Goal: Task Accomplishment & Management: Manage account settings

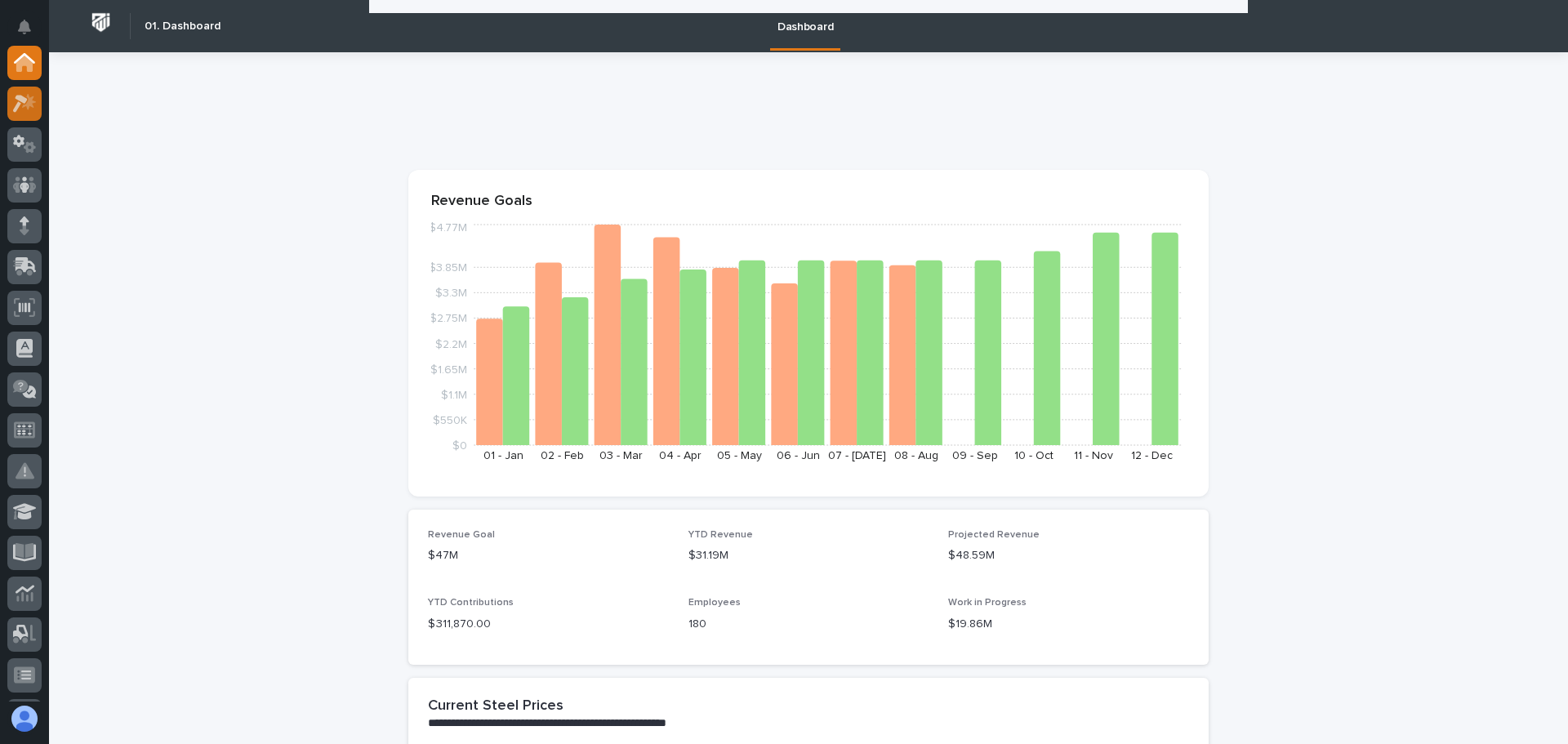
scroll to position [1388, 0]
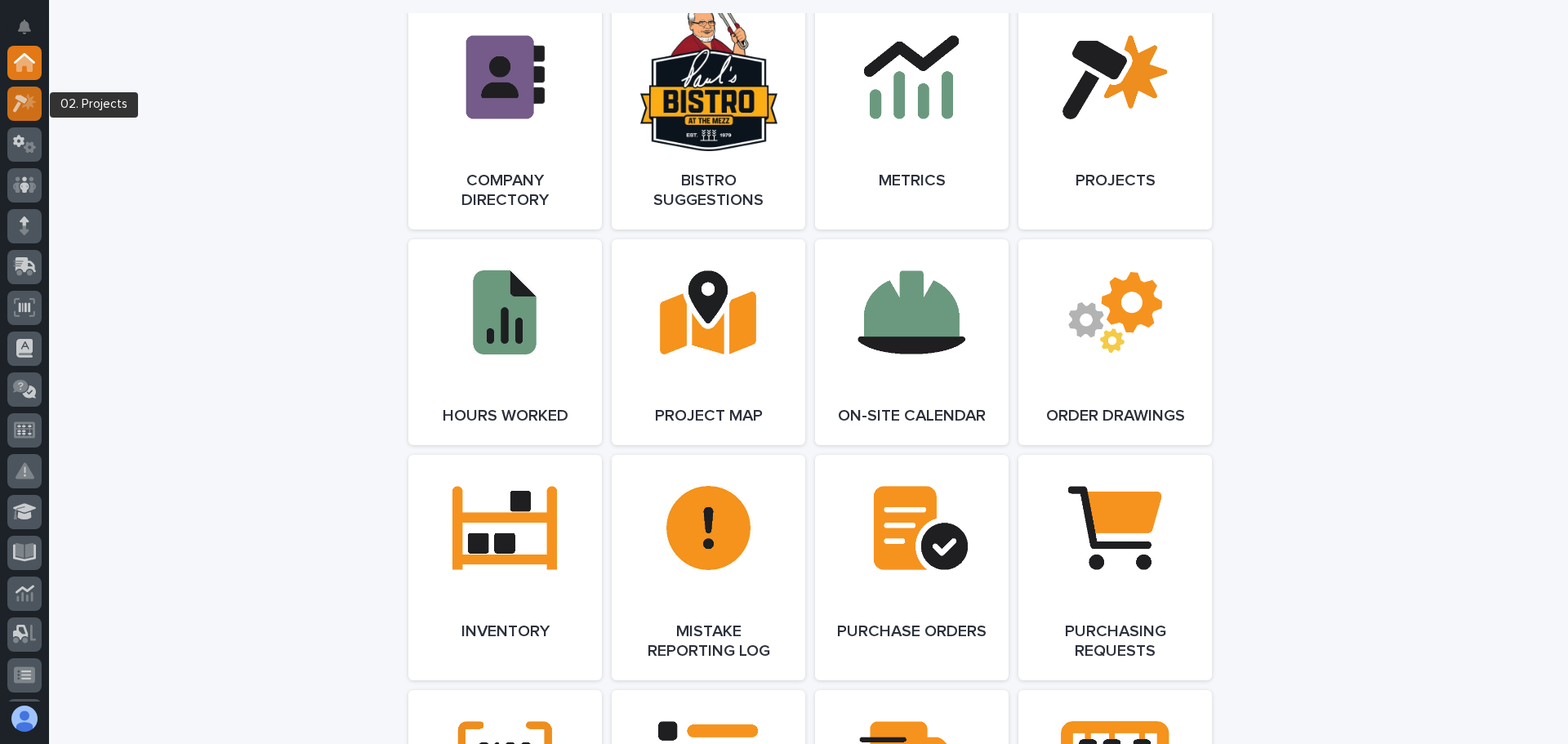
click at [18, 103] on icon at bounding box center [20, 103] width 15 height 18
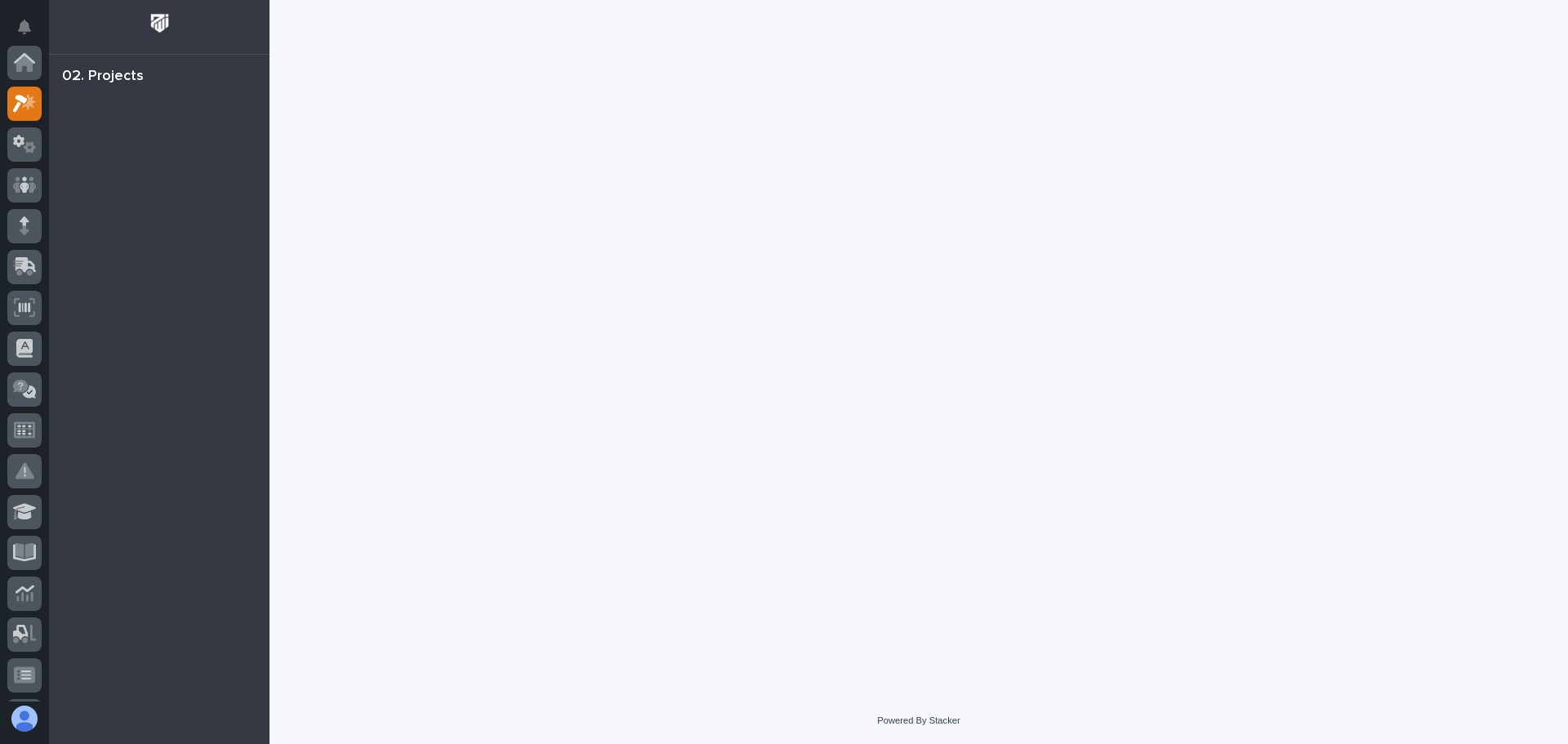
scroll to position [41, 0]
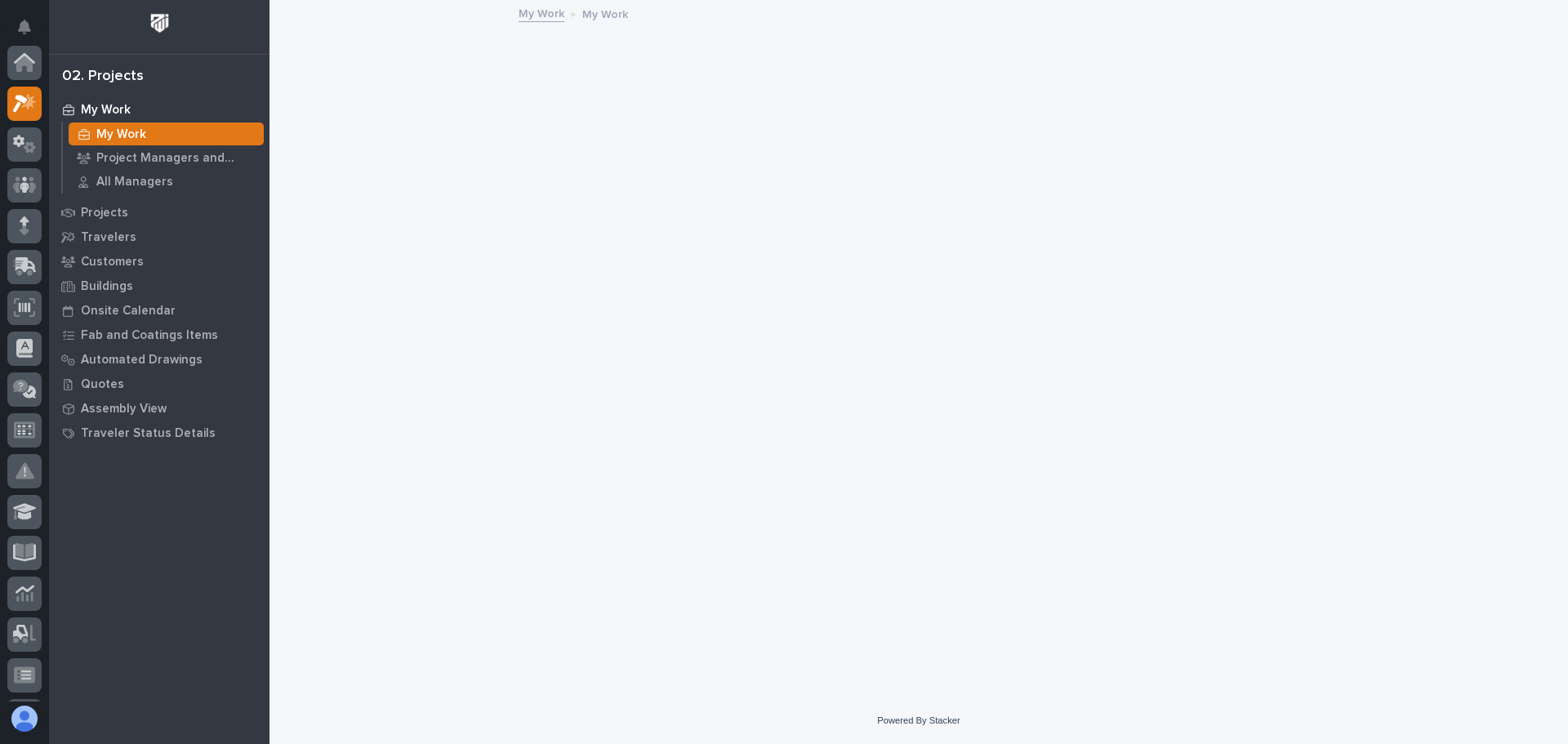
scroll to position [41, 0]
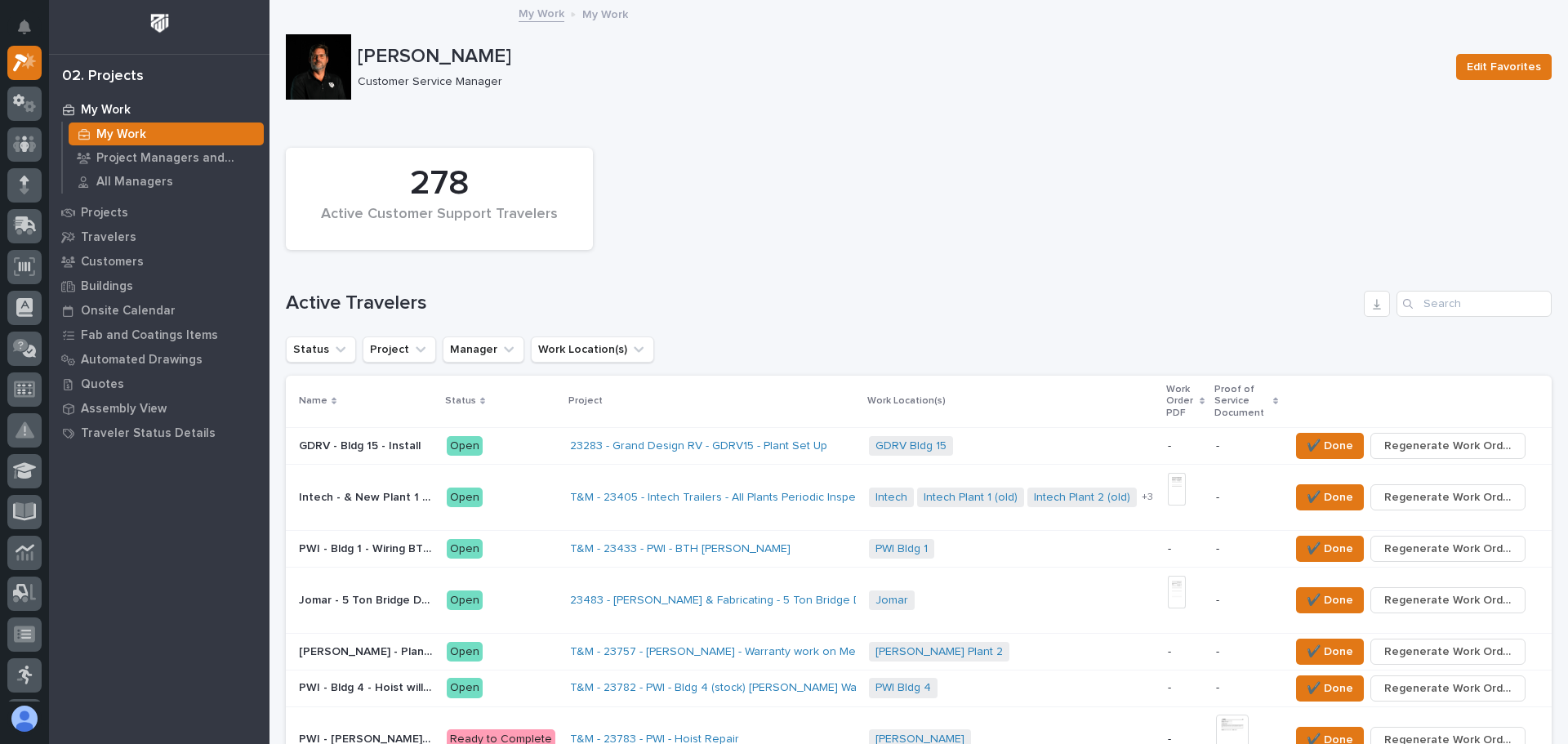
click at [1408, 303] on div "Search" at bounding box center [1409, 303] width 26 height 26
click at [1417, 303] on input "Search" at bounding box center [1474, 303] width 155 height 26
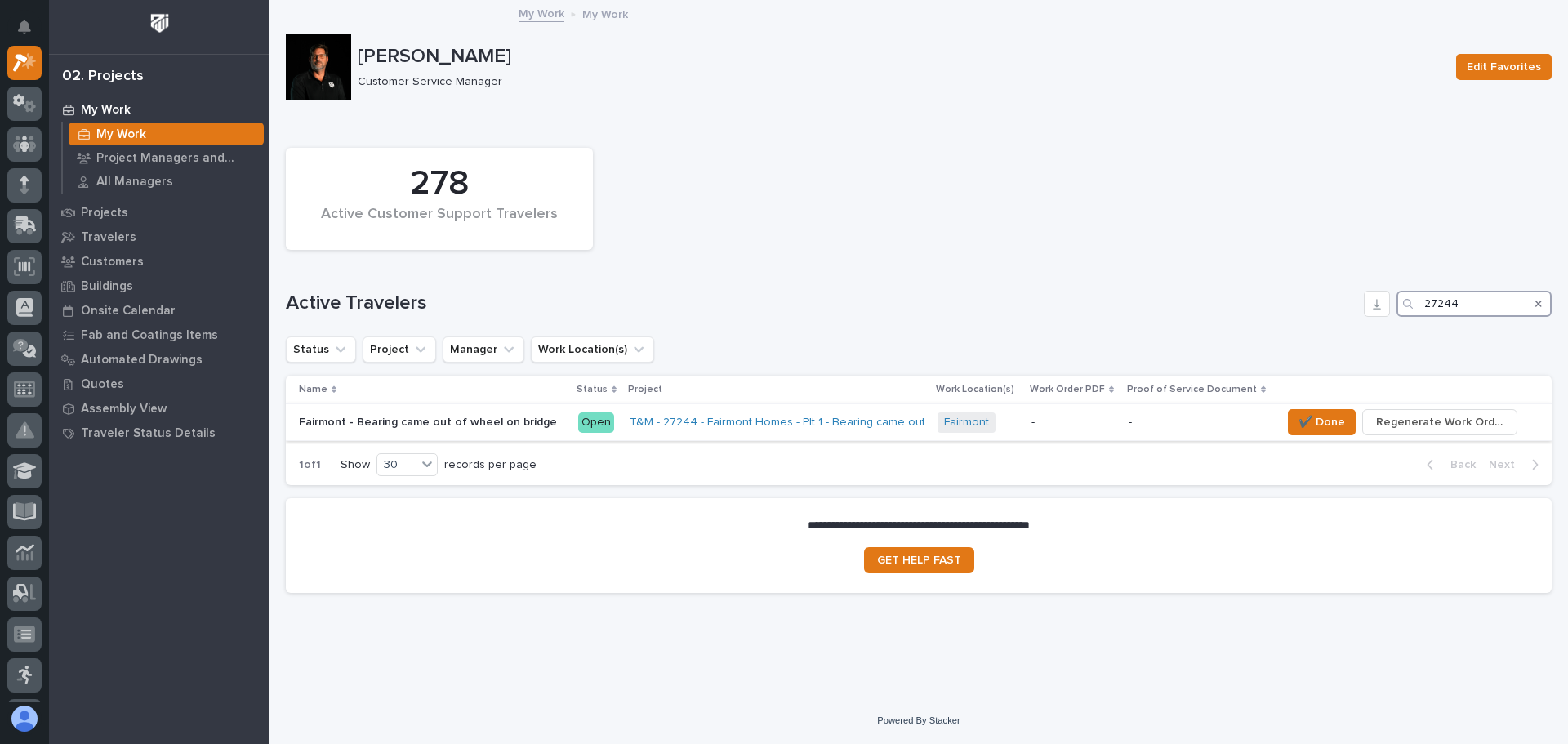
type input "27244"
click at [580, 419] on div "Open" at bounding box center [596, 422] width 36 height 20
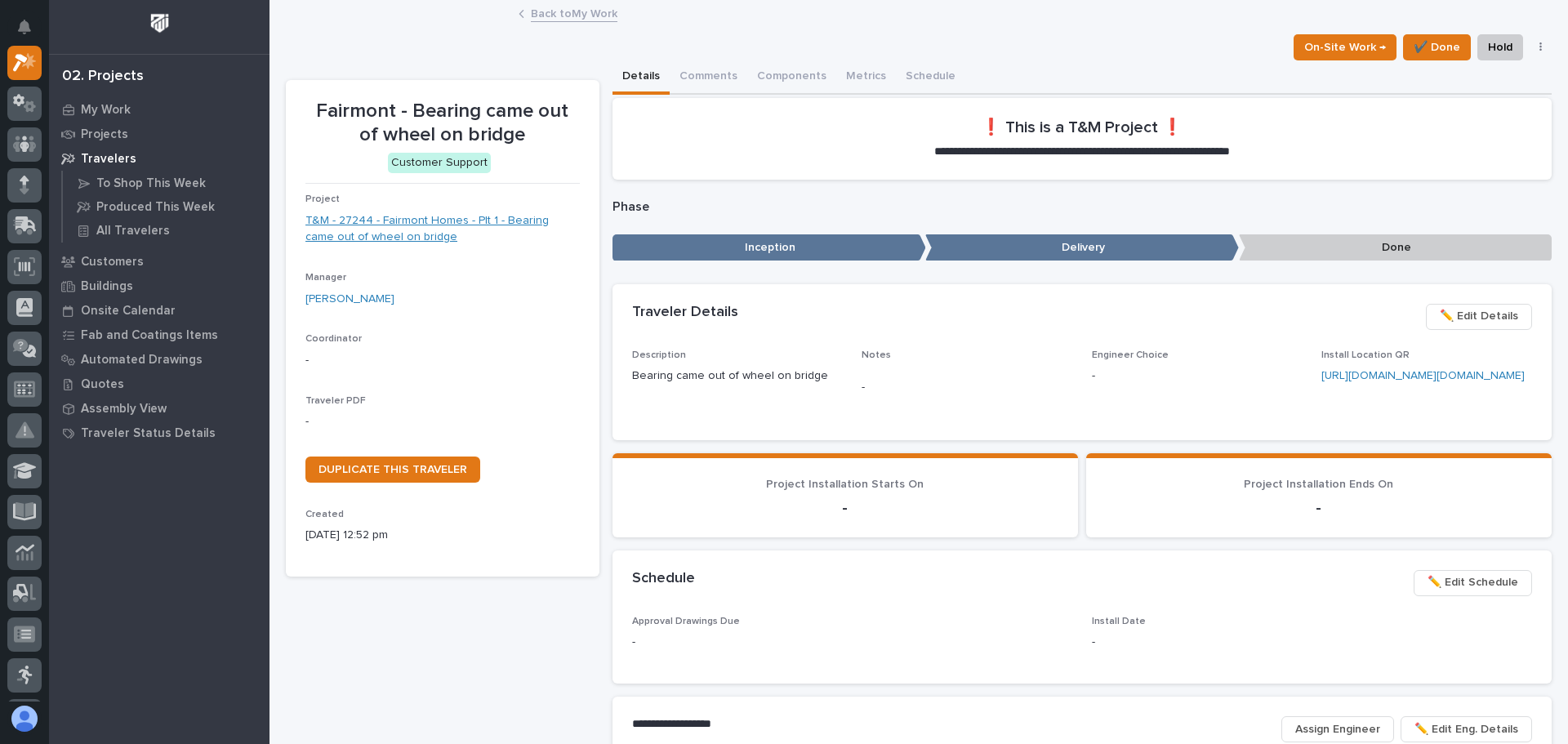
click at [418, 219] on link "T&M - 27244 - Fairmont Homes - Plt 1 - Bearing came out of wheel on bridge" at bounding box center [443, 229] width 275 height 34
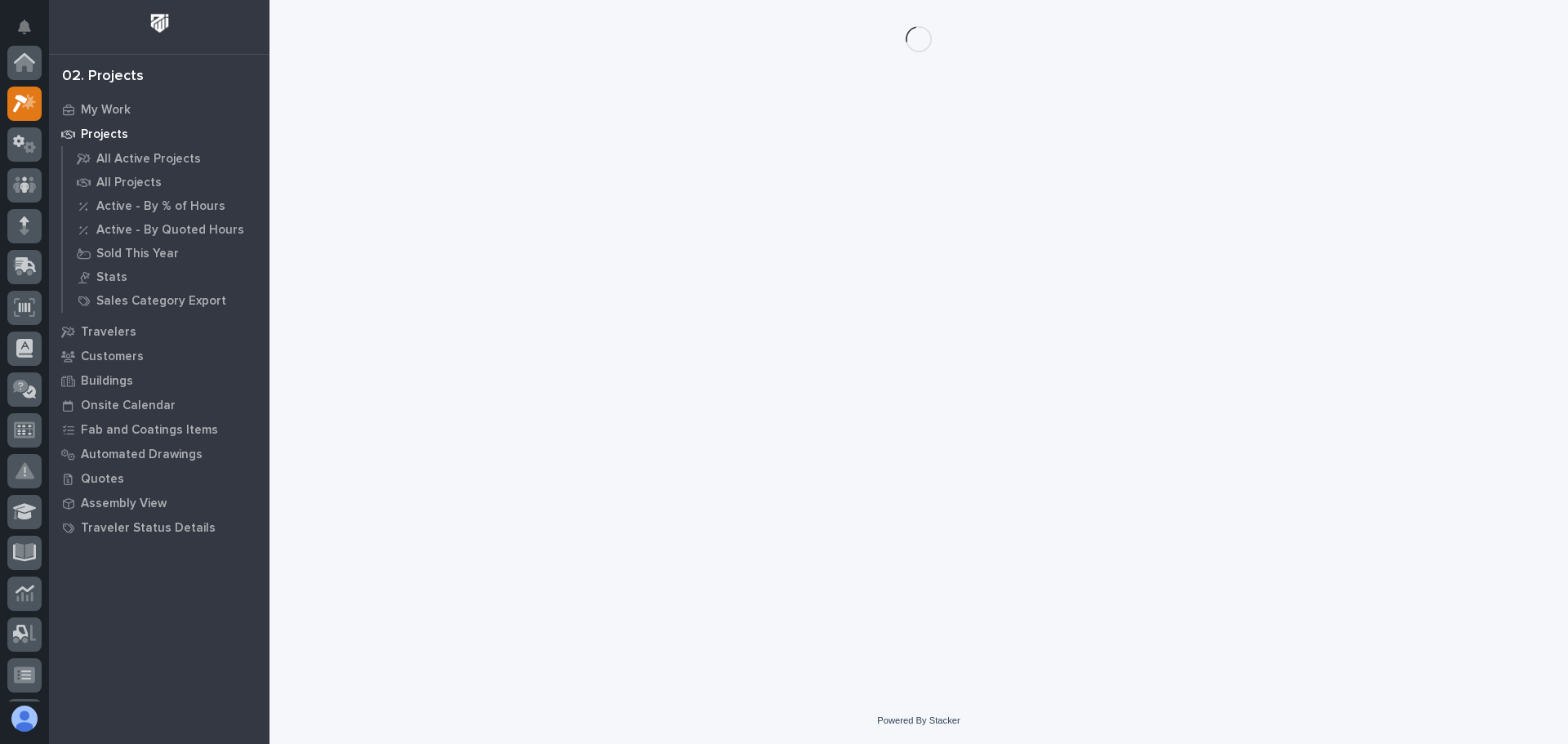
scroll to position [41, 0]
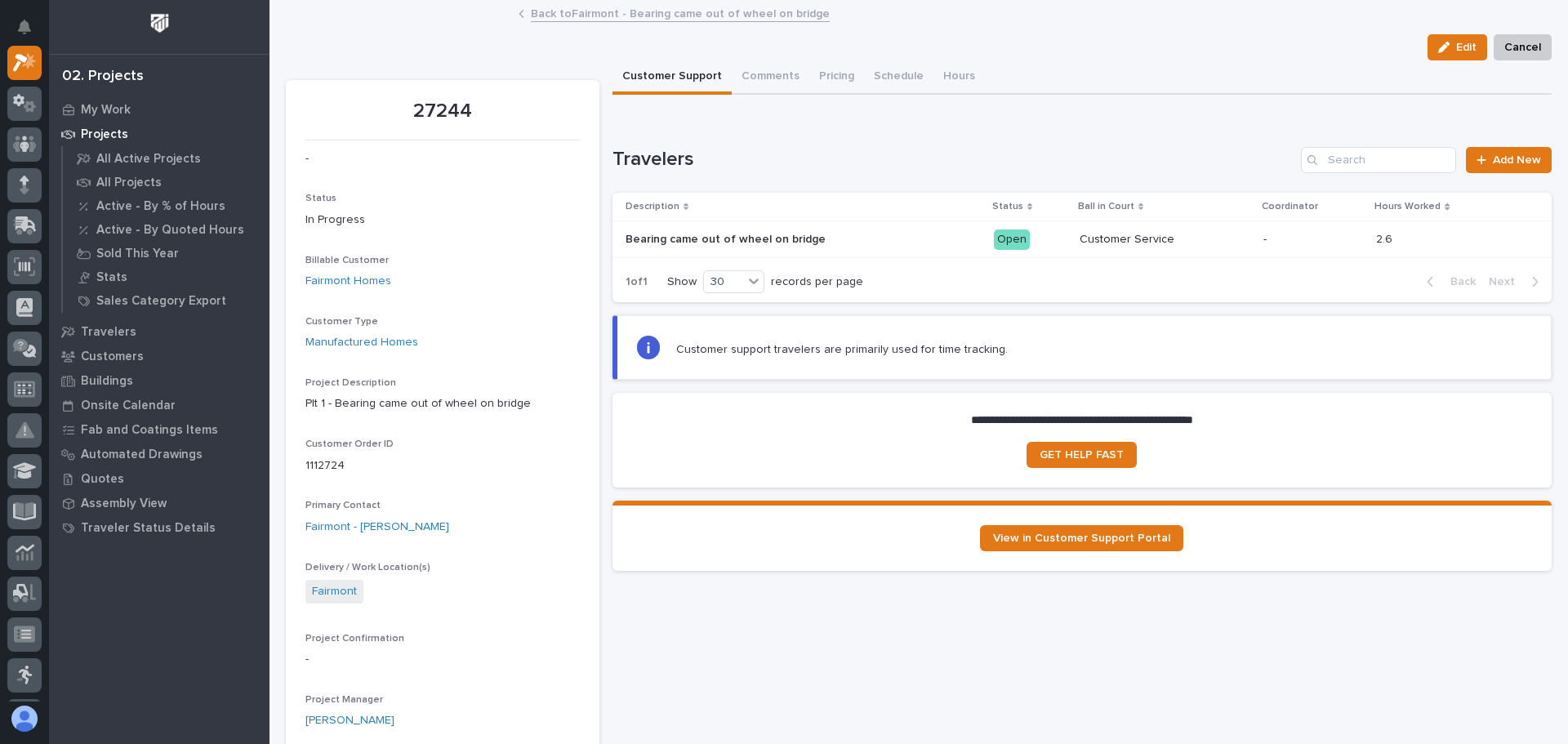
click at [1004, 237] on div "Open" at bounding box center [1012, 240] width 36 height 20
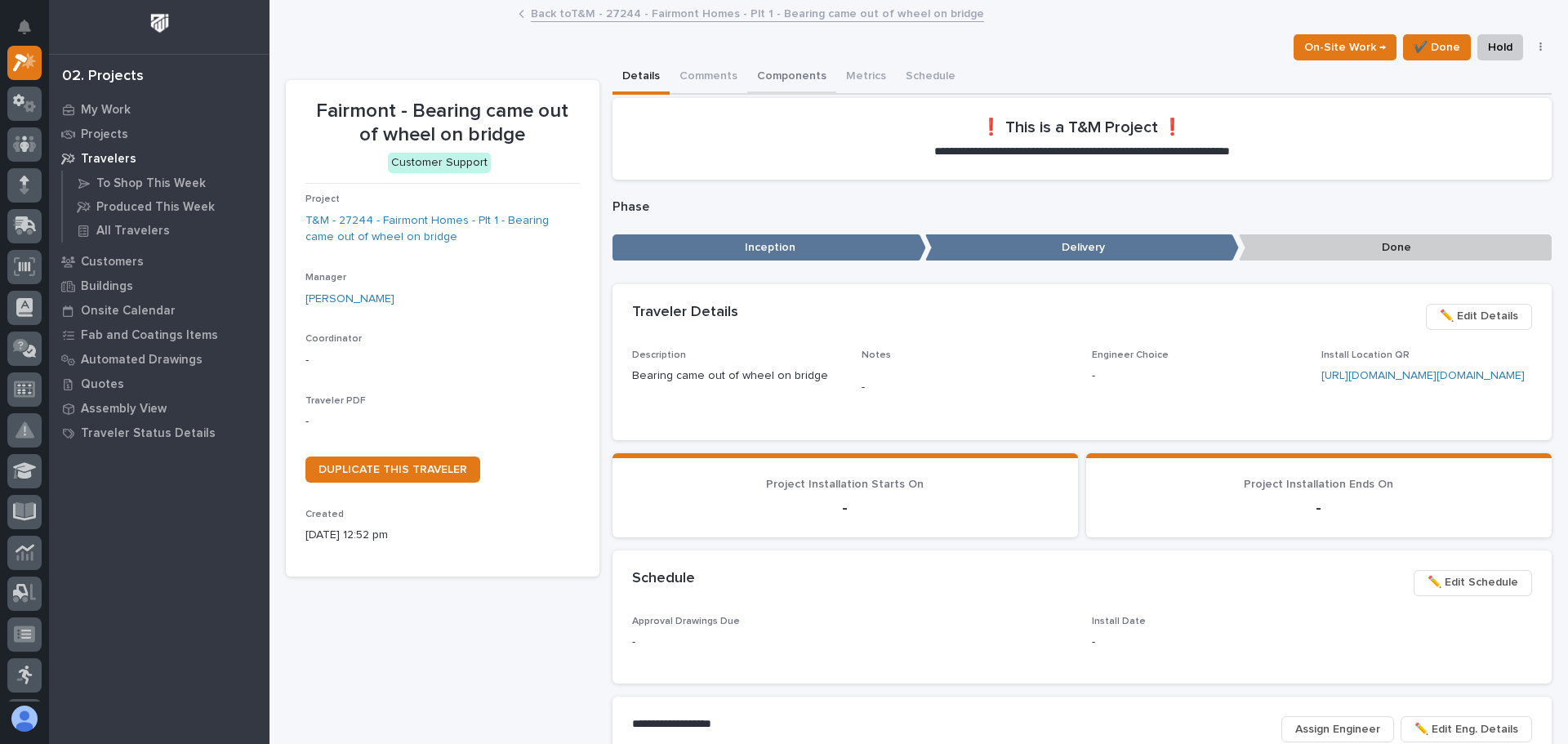
click at [789, 75] on button "Components" at bounding box center [791, 77] width 89 height 34
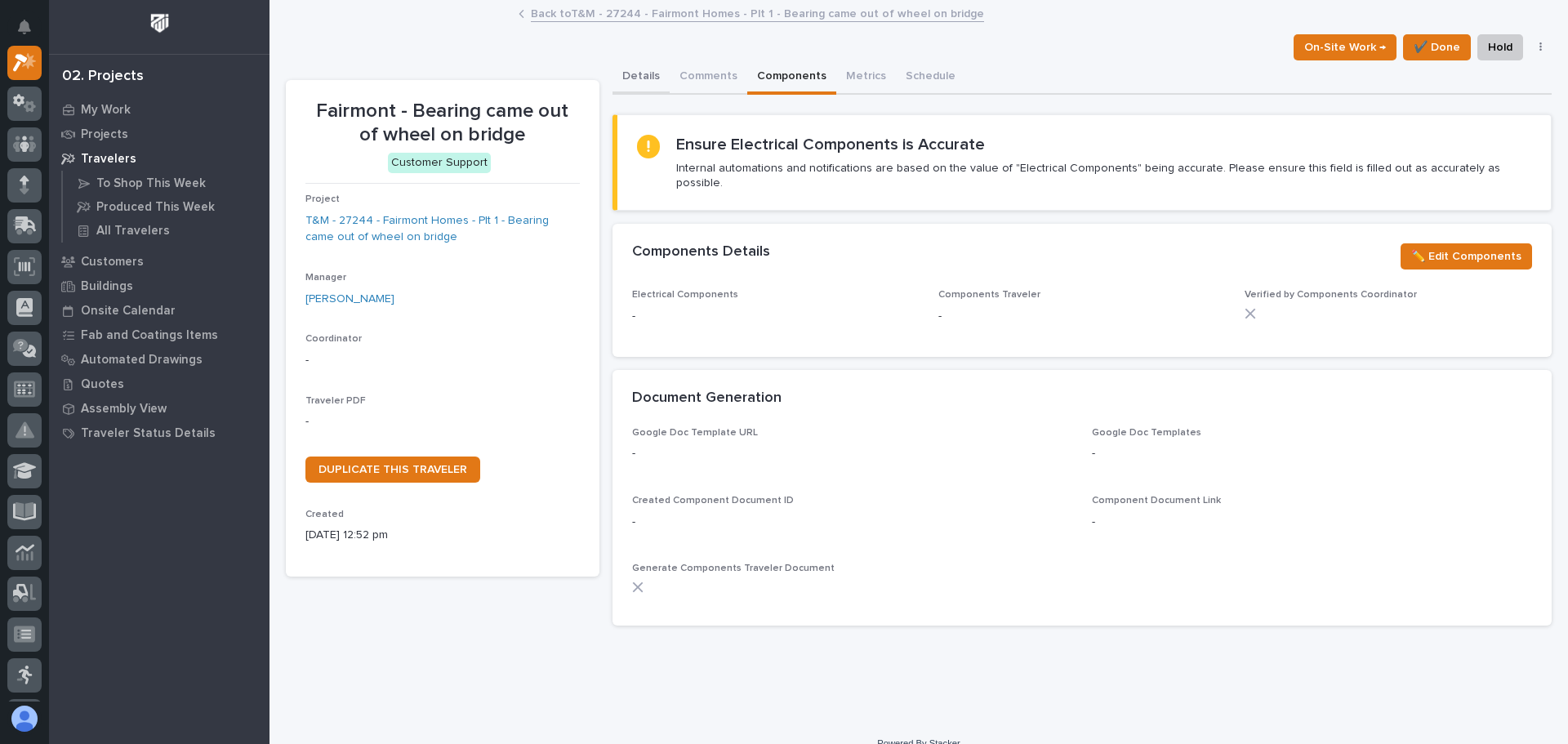
click at [632, 76] on button "Details" at bounding box center [641, 77] width 57 height 34
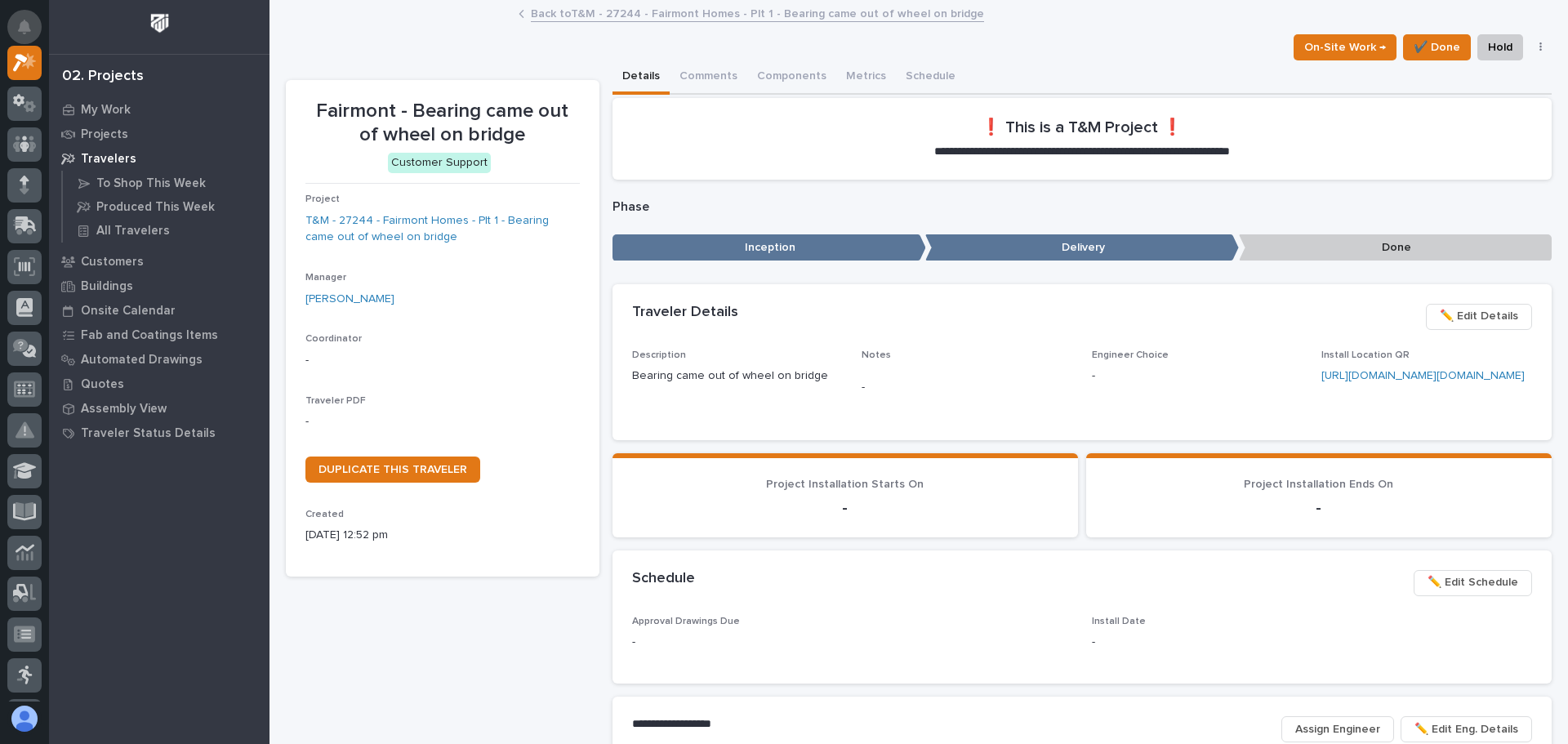
click at [24, 20] on icon "Notifications" at bounding box center [24, 27] width 13 height 15
click at [699, 17] on link "Back to T&M - 27244 - Fairmont Homes - Plt 1 - Bearing came out of wheel on bri…" at bounding box center [757, 13] width 453 height 18
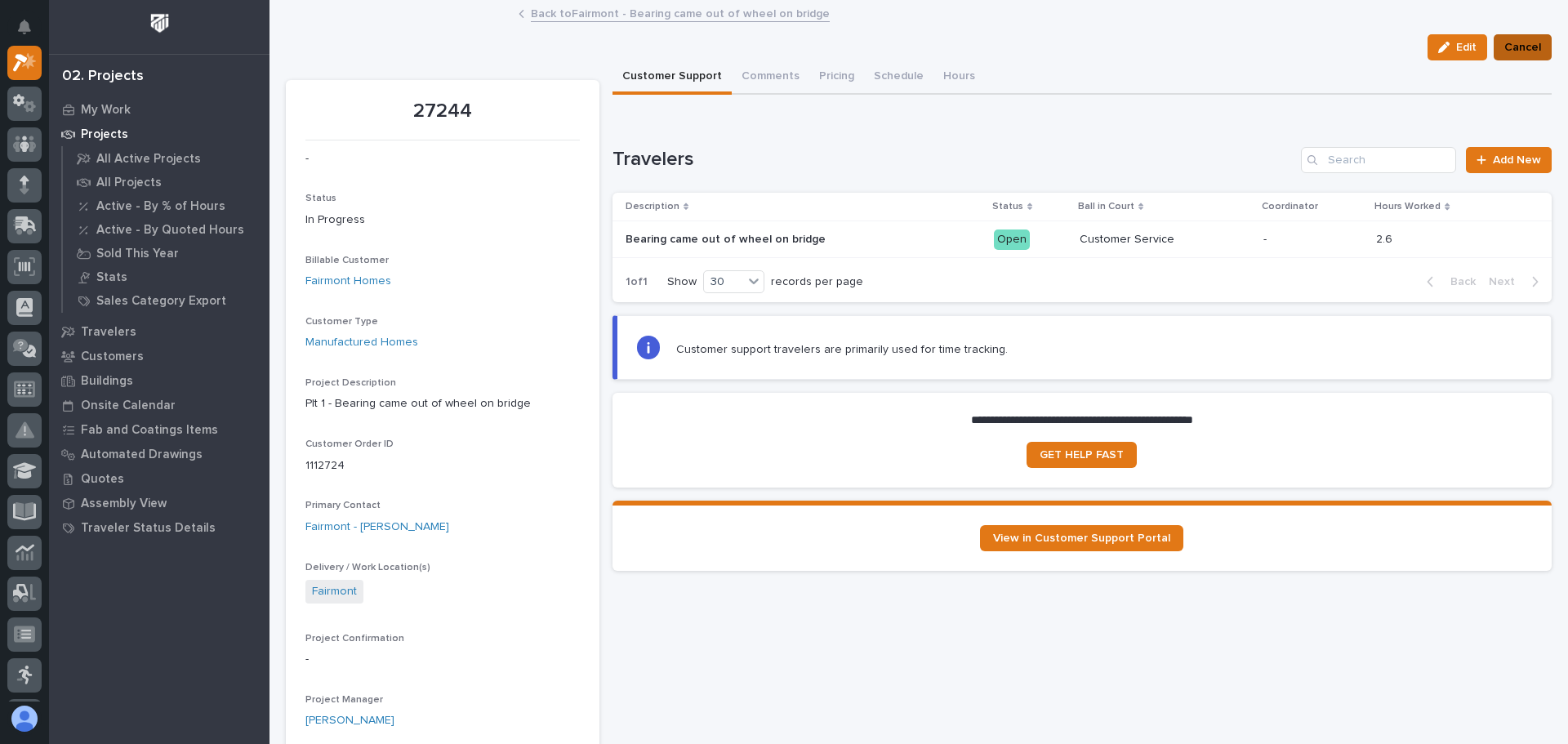
click at [1507, 42] on span "Cancel" at bounding box center [1523, 47] width 37 height 19
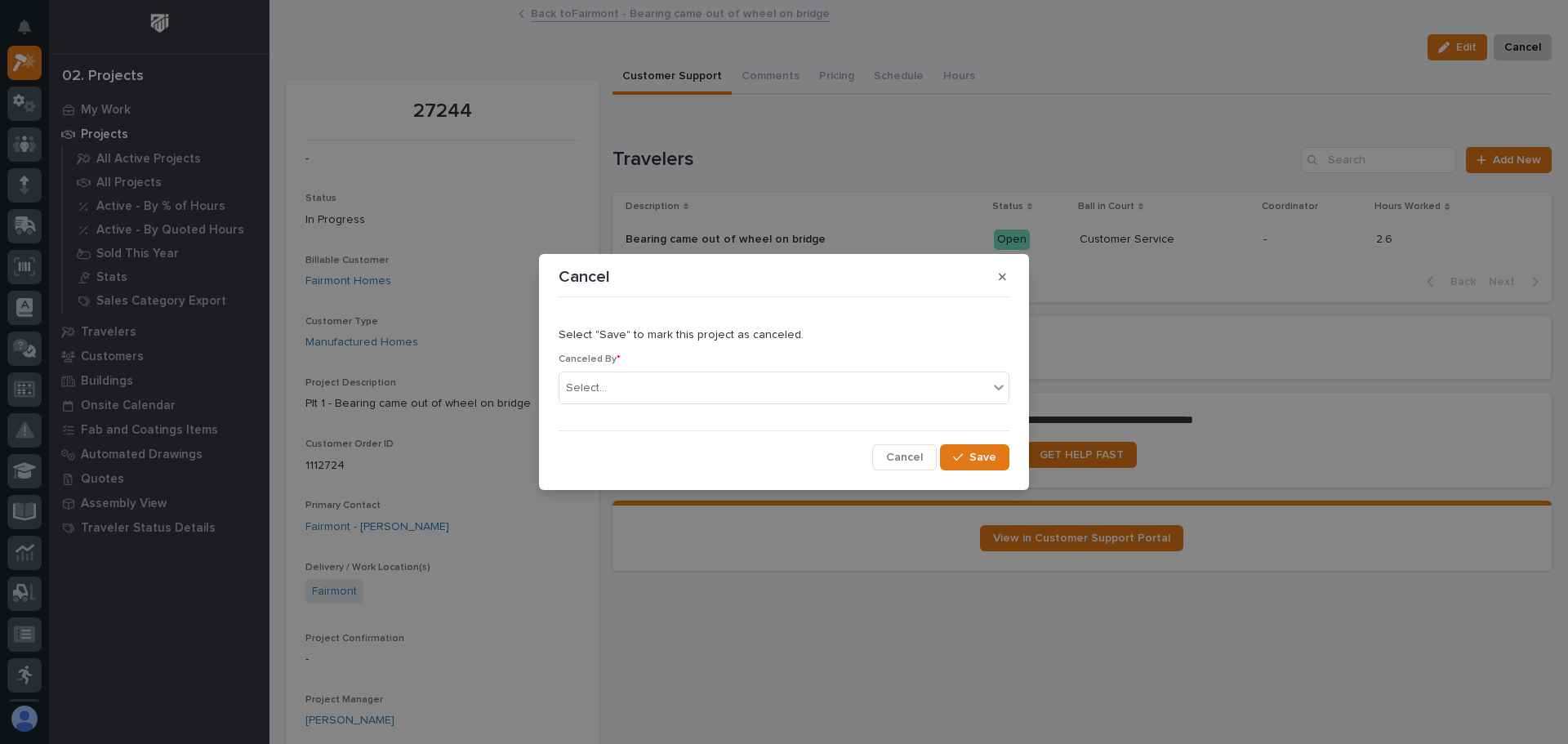
click at [1365, 40] on div "Cancel Select "Save" to mark this project as canceled. Canceled By * Select... …" at bounding box center [784, 372] width 1568 height 744
click at [1005, 278] on icon "button" at bounding box center [1003, 277] width 7 height 11
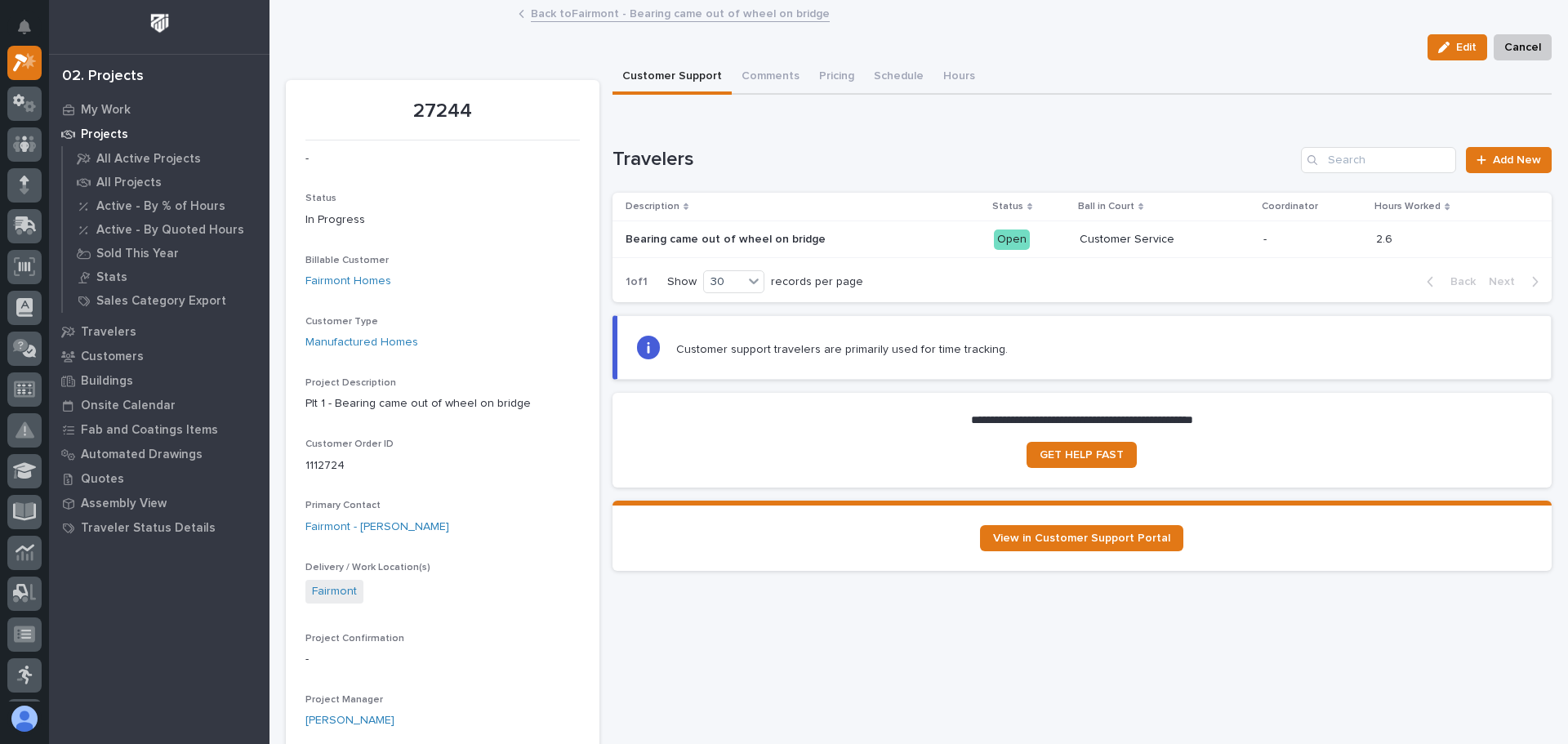
click at [110, 132] on p "Projects" at bounding box center [104, 135] width 47 height 15
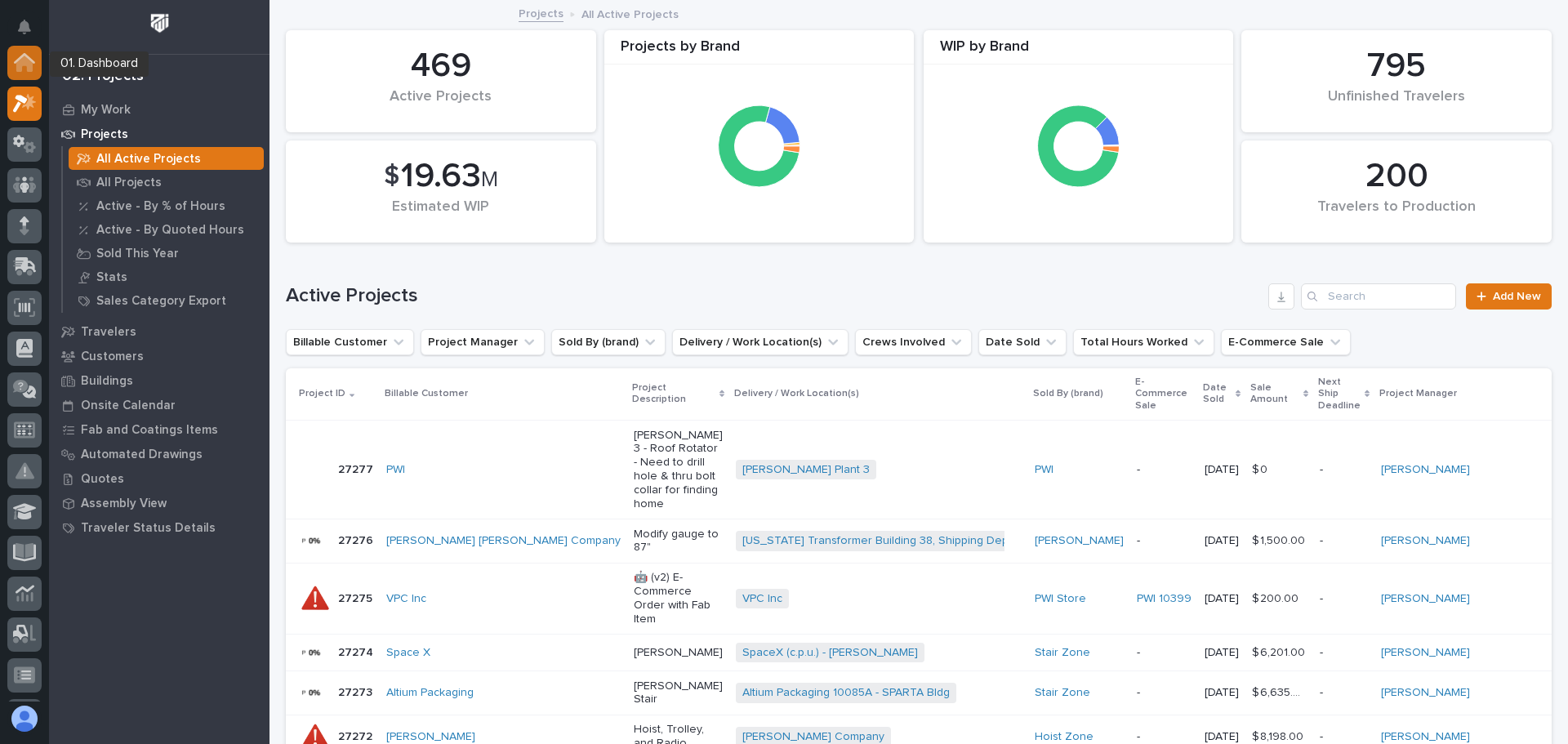
click at [27, 55] on icon at bounding box center [24, 59] width 21 height 11
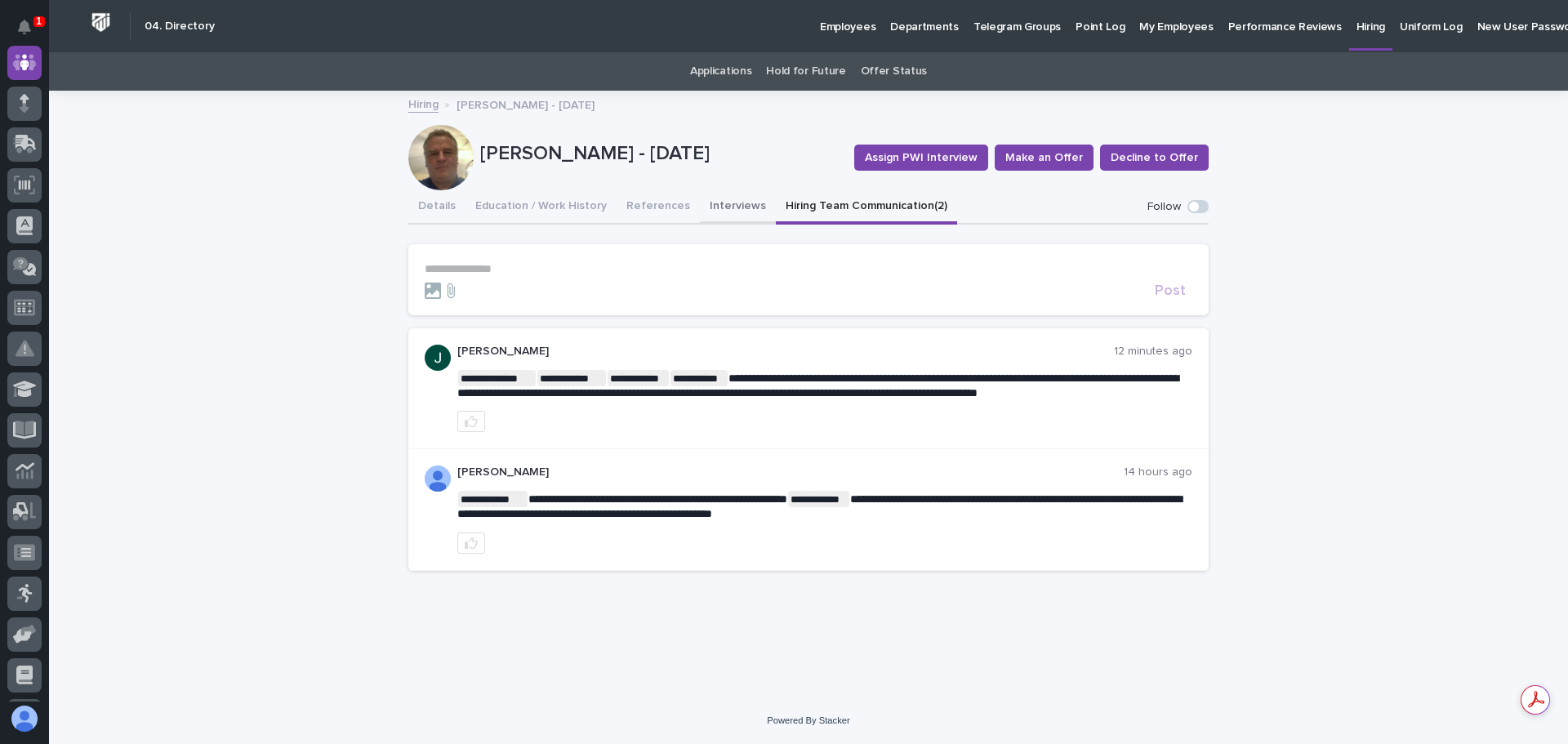
click at [725, 202] on button "Interviews" at bounding box center [738, 207] width 76 height 34
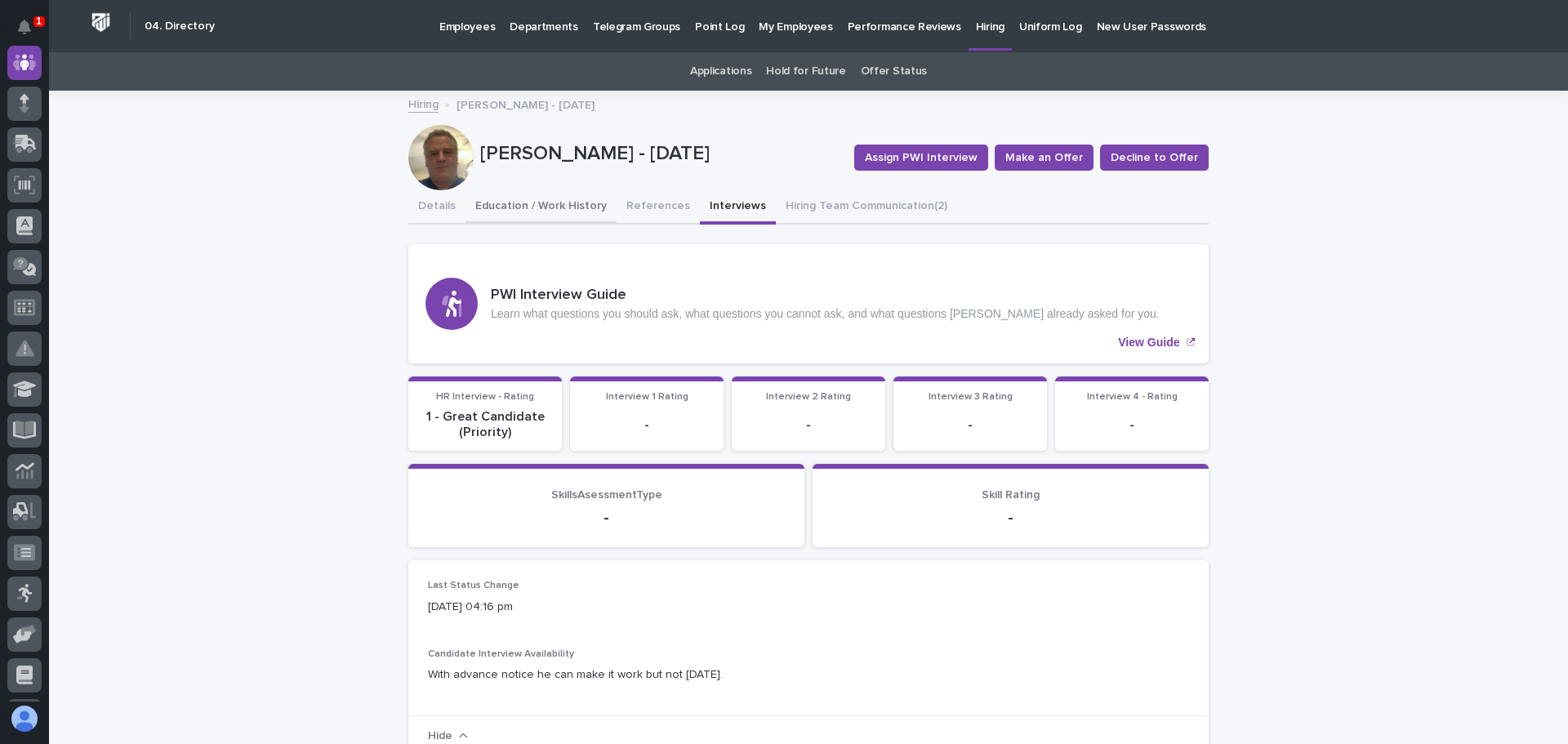
click at [541, 204] on button "Education / Work History" at bounding box center [541, 207] width 151 height 34
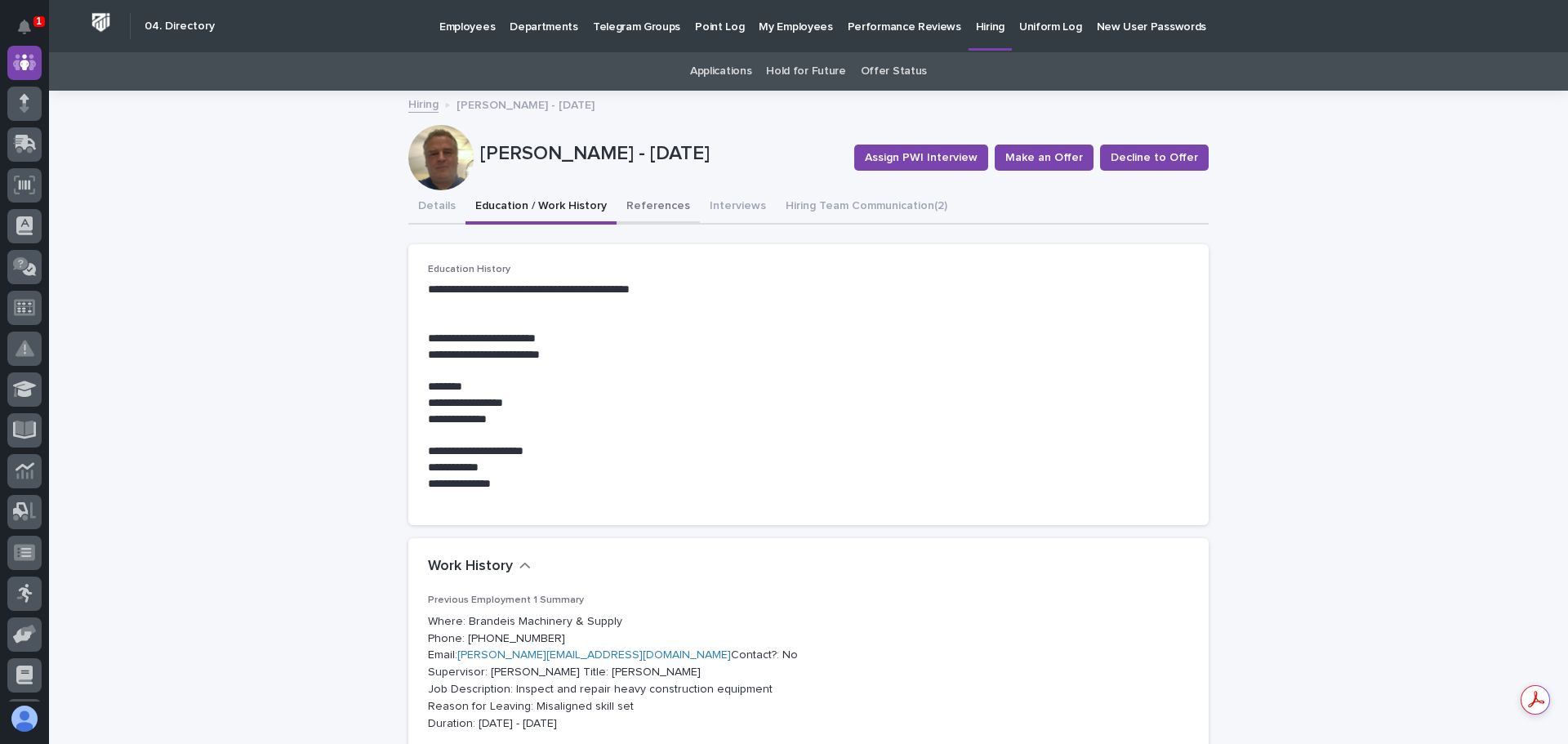
click at [648, 206] on button "References" at bounding box center [659, 207] width 83 height 34
